Goal: Information Seeking & Learning: Compare options

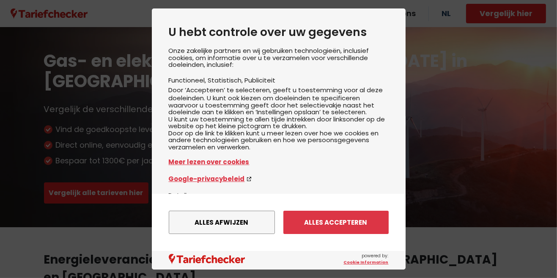
click at [236, 225] on button "Alles afwijzen" at bounding box center [222, 222] width 106 height 23
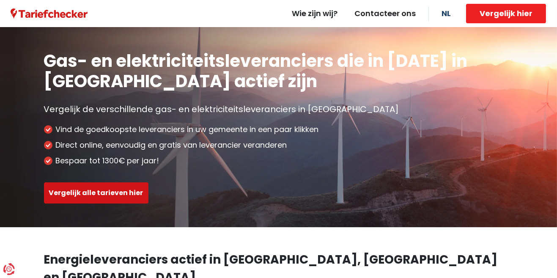
click at [99, 188] on button "Vergelijk alle tarieven hier" at bounding box center [96, 192] width 105 height 21
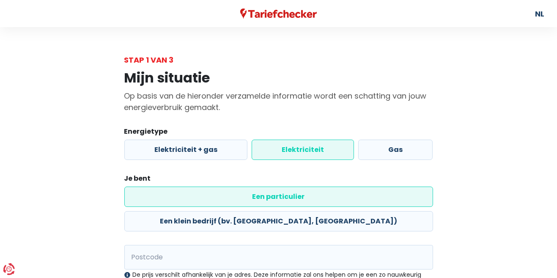
click at [309, 154] on label "Elektriciteit" at bounding box center [303, 150] width 102 height 20
click at [309, 154] on input "Elektriciteit" at bounding box center [303, 150] width 102 height 20
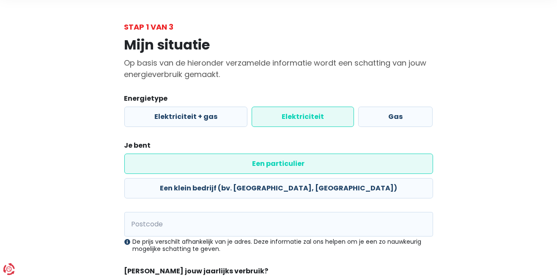
scroll to position [34, 0]
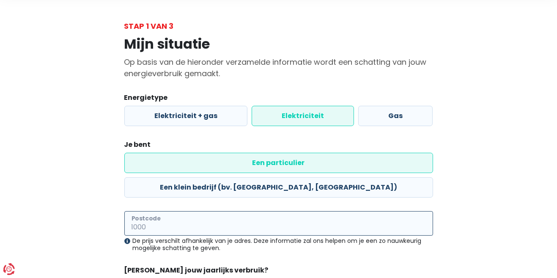
click at [179, 211] on input "Postcode" at bounding box center [278, 223] width 309 height 25
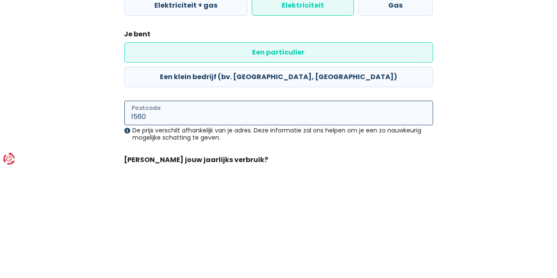
type input "1560"
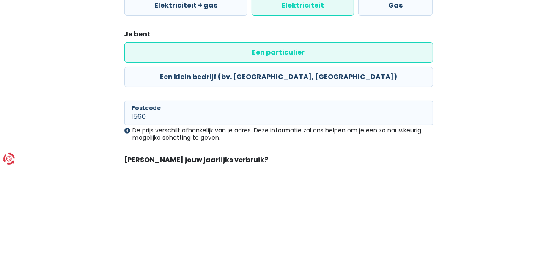
radio input "true"
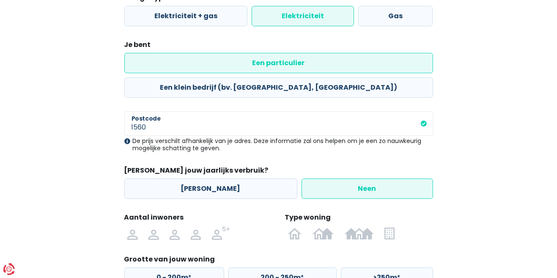
scroll to position [144, 0]
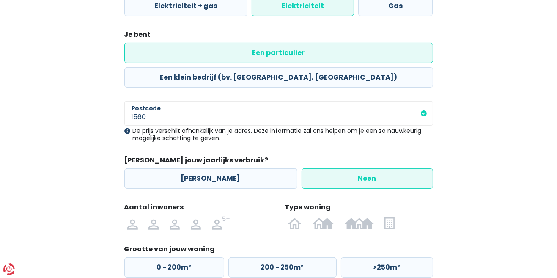
click at [0, 0] on img at bounding box center [0, 0] width 0 height 0
click at [149, 216] on input "radio" at bounding box center [153, 223] width 21 height 14
radio input "true"
click at [0, 0] on img at bounding box center [0, 0] width 0 height 0
click at [295, 216] on input "radio" at bounding box center [295, 223] width 25 height 14
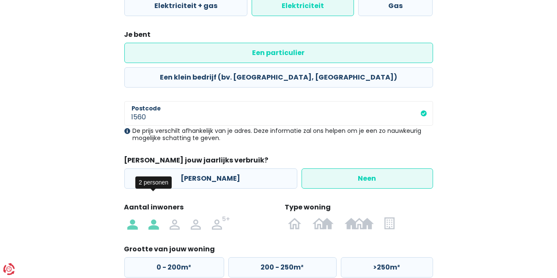
radio input "true"
click at [287, 257] on label "200 - 250m²" at bounding box center [283, 267] width 108 height 20
click at [287, 257] on input "200 - 250m²" at bounding box center [283, 267] width 108 height 20
radio input "true"
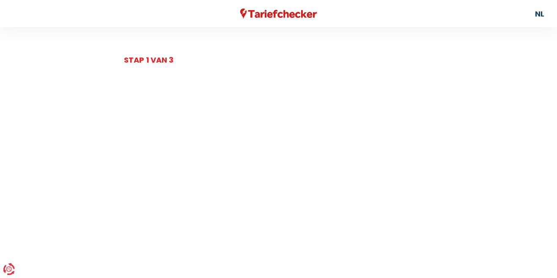
select select
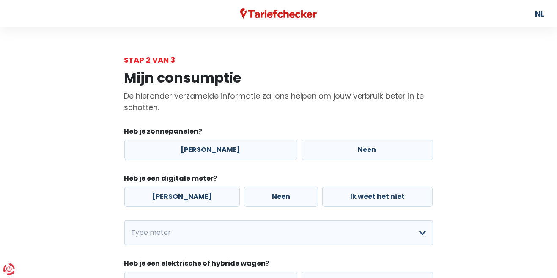
click at [201, 154] on label "[PERSON_NAME]" at bounding box center [210, 150] width 173 height 20
click at [201, 154] on input "[PERSON_NAME]" at bounding box center [210, 150] width 173 height 20
radio input "true"
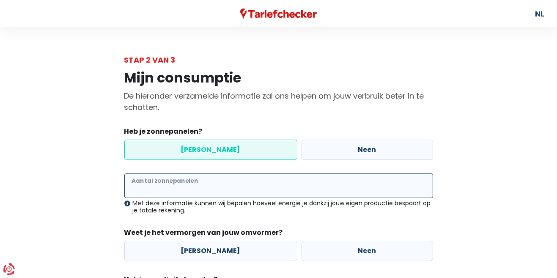
click at [214, 185] on input "Aantal zonnepanelen" at bounding box center [278, 186] width 309 height 25
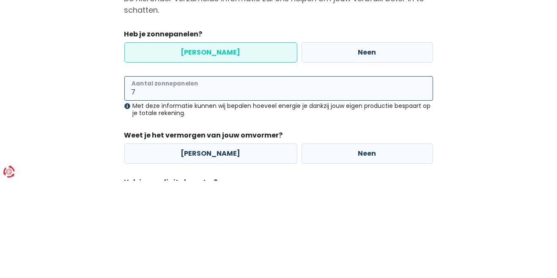
type input "7"
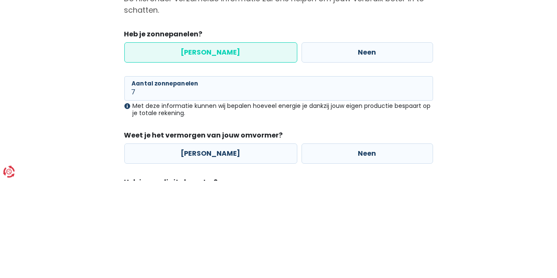
click at [354, 256] on label "Neen" at bounding box center [368, 251] width 132 height 20
click at [354, 256] on input "Neen" at bounding box center [368, 251] width 132 height 20
radio input "true"
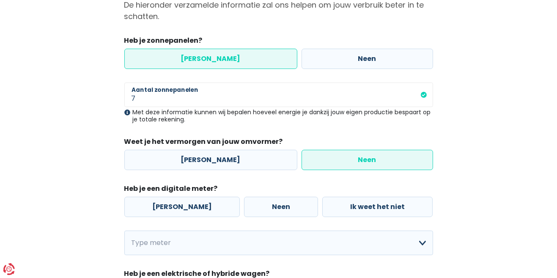
scroll to position [92, 0]
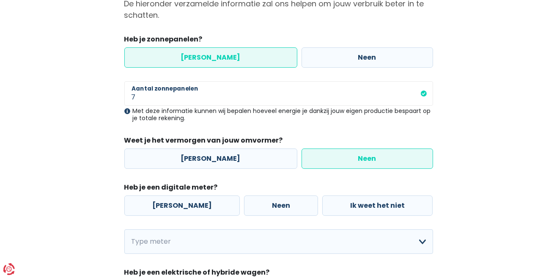
click at [174, 201] on label "[PERSON_NAME]" at bounding box center [182, 206] width 116 height 20
click at [174, 201] on input "[PERSON_NAME]" at bounding box center [182, 206] width 116 height 20
radio input "true"
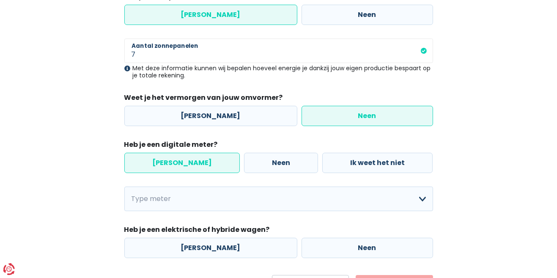
scroll to position [137, 0]
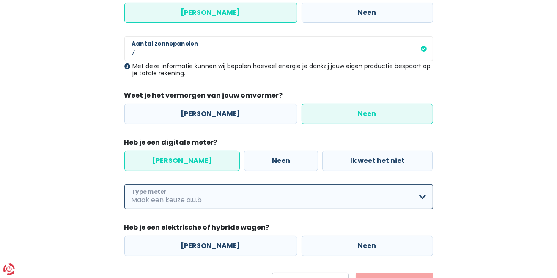
click at [423, 199] on select "Enkelvoudig Tweevoudig Enkelvoudig + uitsluitend nachttarief Tweevoudig + uitsl…" at bounding box center [278, 197] width 309 height 25
select select "day_single_rate"
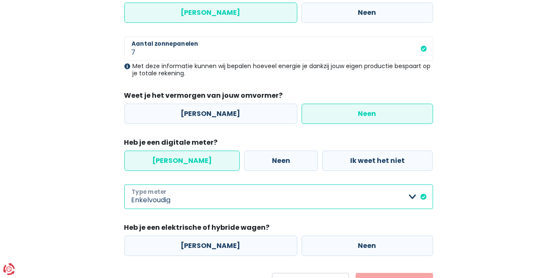
scroll to position [140, 0]
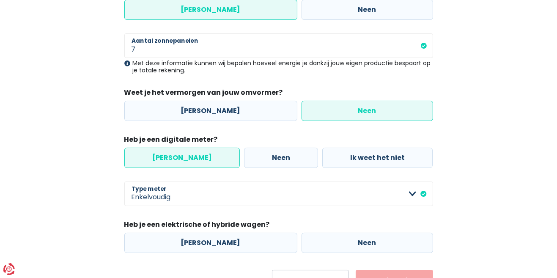
click at [205, 243] on label "[PERSON_NAME]" at bounding box center [210, 243] width 173 height 20
click at [205, 243] on input "[PERSON_NAME]" at bounding box center [210, 243] width 173 height 20
radio input "true"
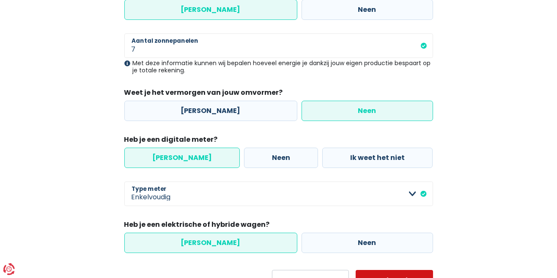
click at [405, 278] on button "Volgende" at bounding box center [394, 280] width 77 height 21
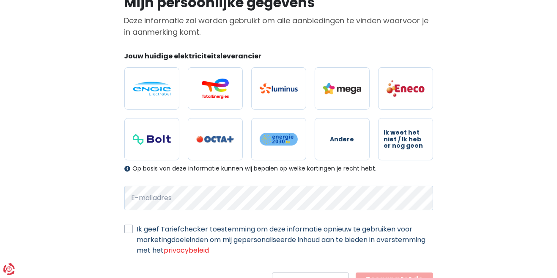
scroll to position [77, 0]
